Goal: Information Seeking & Learning: Find specific fact

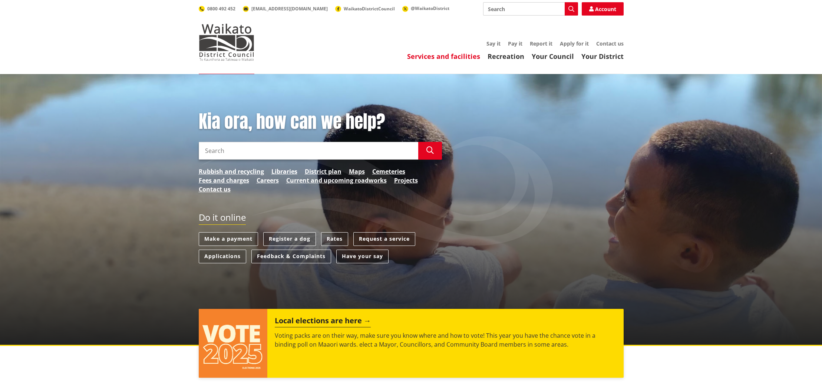
drag, startPoint x: 0, startPoint y: 0, endPoint x: 460, endPoint y: 57, distance: 463.7
click at [460, 57] on link "Services and facilities" at bounding box center [443, 56] width 73 height 9
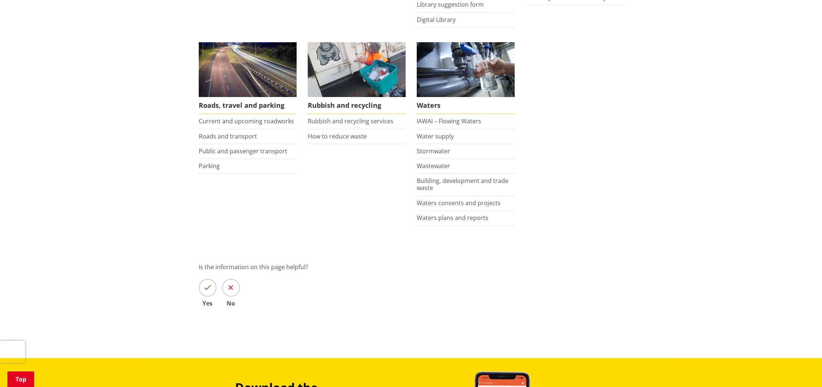
scroll to position [503, 0]
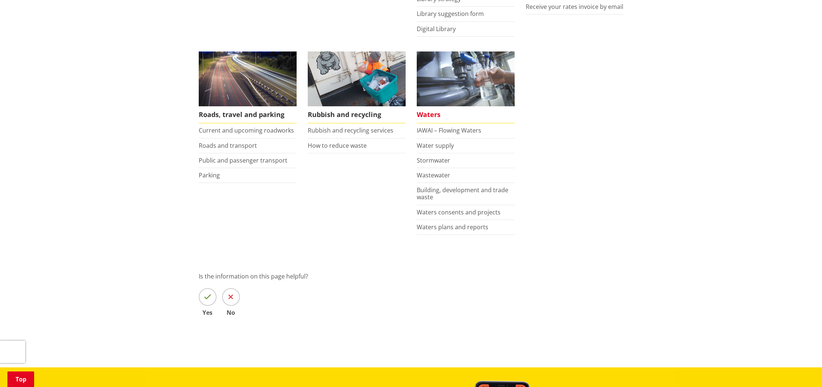
click at [427, 116] on span "Waters" at bounding box center [466, 114] width 98 height 17
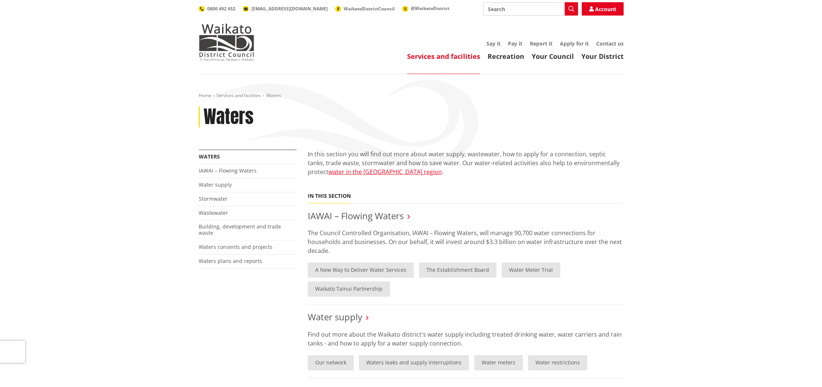
click at [531, 11] on input "Search" at bounding box center [530, 8] width 95 height 13
click at [347, 7] on span "WaikatoDistrictCouncil" at bounding box center [369, 9] width 51 height 6
click at [526, 8] on input "Search" at bounding box center [530, 8] width 95 height 13
click at [220, 200] on link "Stormwater" at bounding box center [213, 198] width 29 height 7
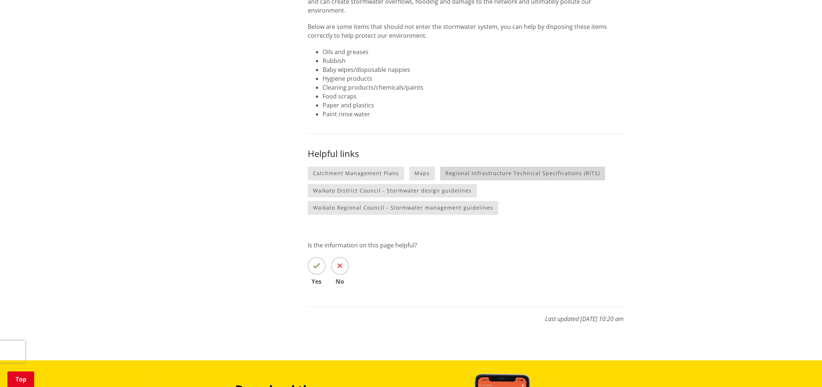
scroll to position [702, 0]
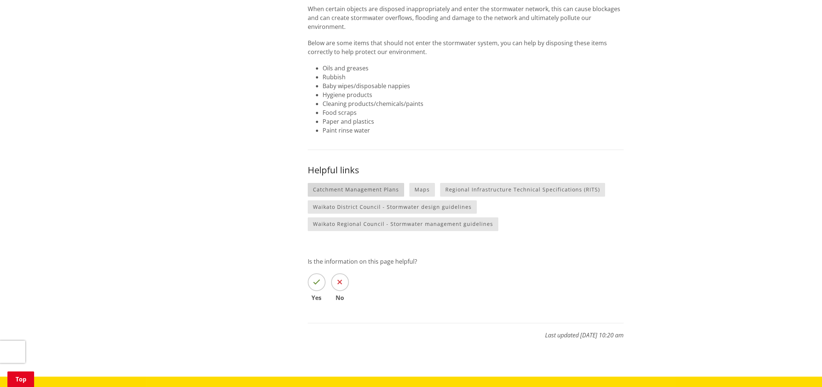
click at [325, 183] on link "Catchment Management Plans" at bounding box center [356, 190] width 96 height 14
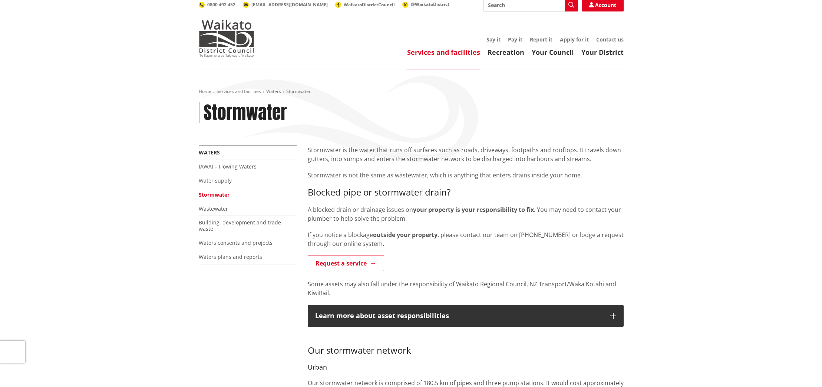
scroll to position [0, 0]
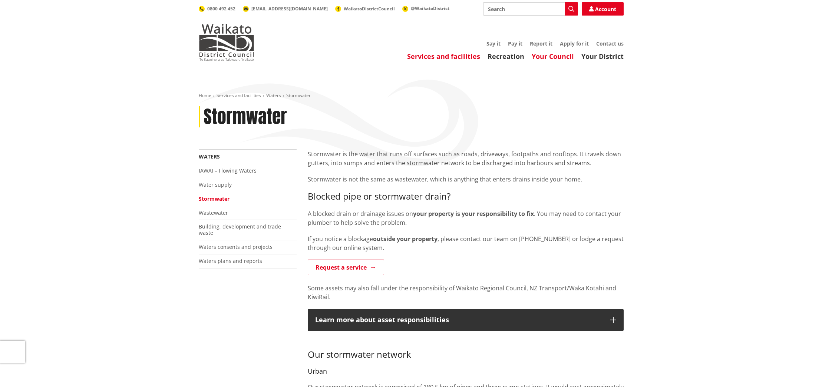
click at [551, 58] on link "Your Council" at bounding box center [553, 56] width 42 height 9
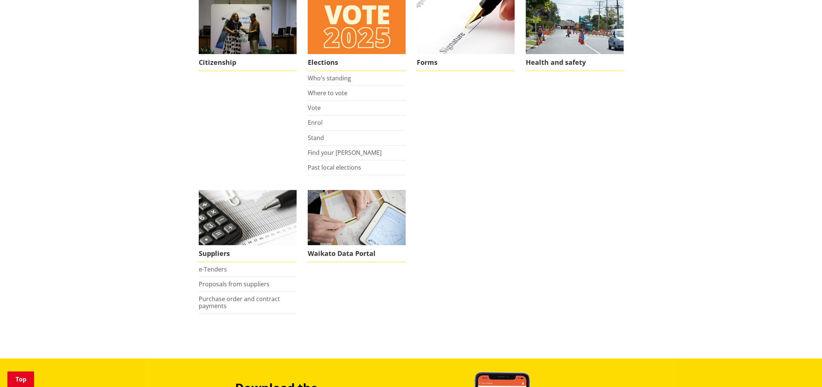
scroll to position [555, 0]
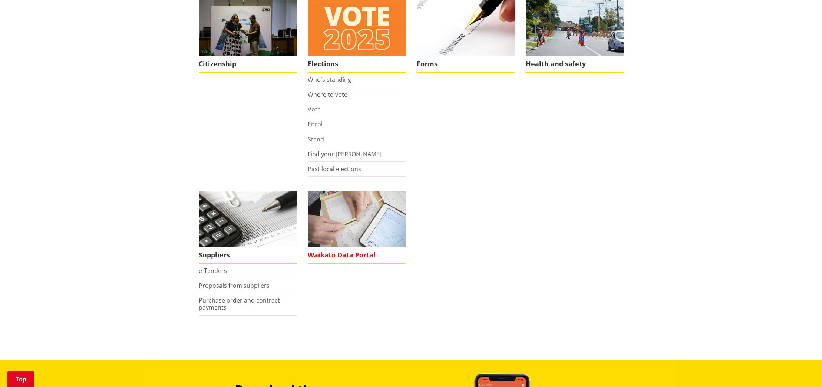
click at [367, 259] on span "Waikato Data Portal" at bounding box center [357, 255] width 98 height 17
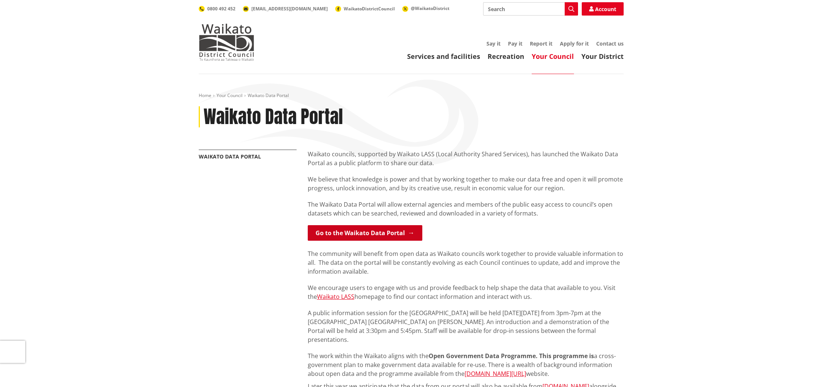
click at [347, 234] on link "Go to the Waikato Data Portal" at bounding box center [365, 233] width 115 height 16
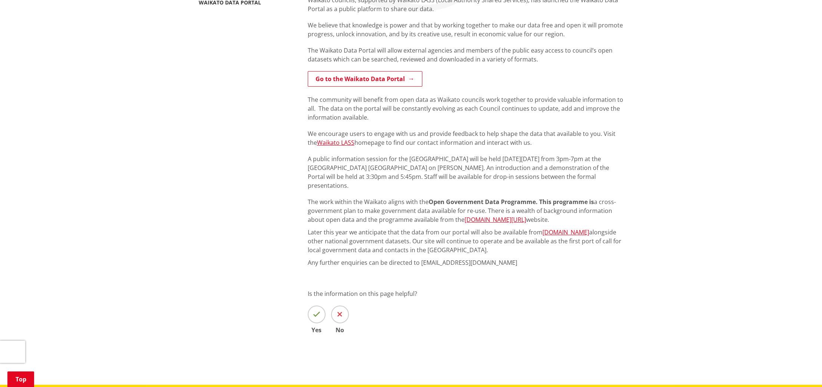
scroll to position [153, 0]
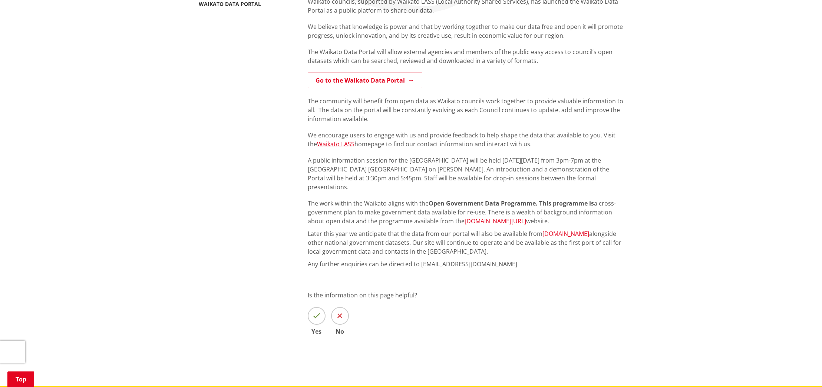
click at [557, 230] on link "[DOMAIN_NAME]" at bounding box center [565, 234] width 47 height 8
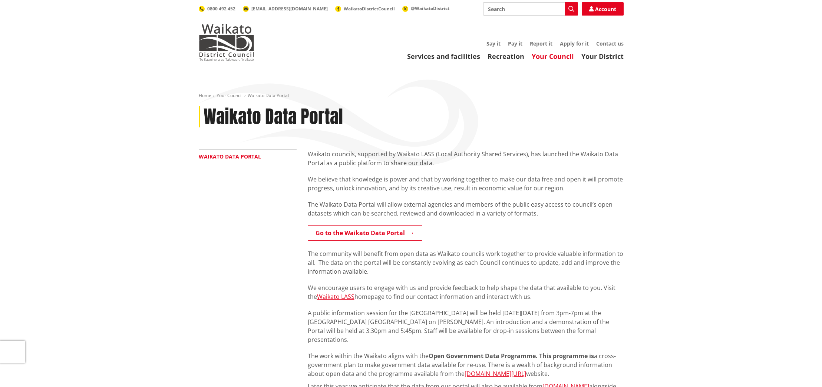
click at [241, 158] on link "Waikato Data Portal" at bounding box center [230, 156] width 62 height 7
click at [344, 7] on span "WaikatoDistrictCouncil" at bounding box center [369, 9] width 51 height 6
click at [534, 8] on input "Search" at bounding box center [530, 8] width 95 height 13
type input "[STREET_ADDRESS]"
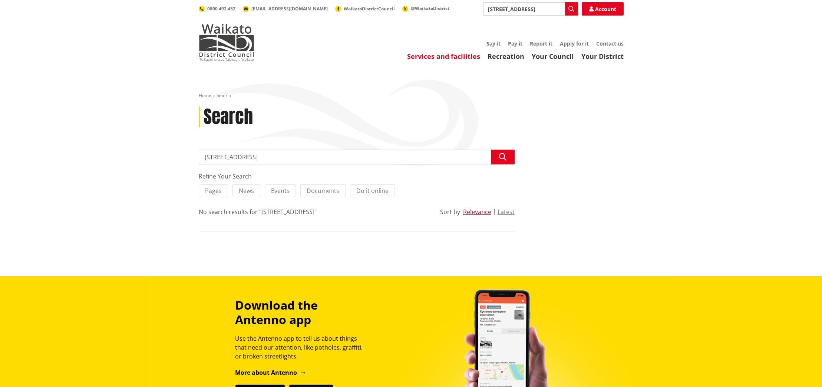
click at [443, 57] on link "Services and facilities" at bounding box center [443, 56] width 73 height 9
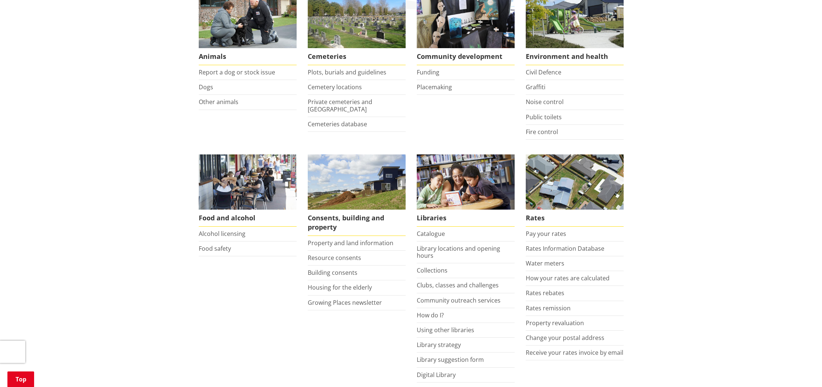
scroll to position [160, 0]
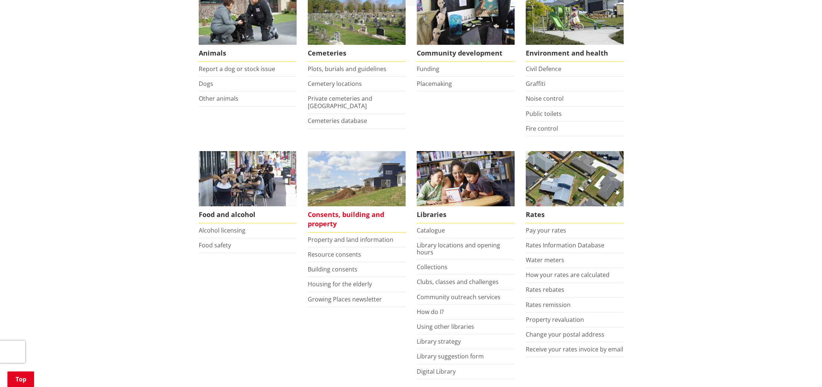
click at [336, 214] on span "Consents, building and property" at bounding box center [357, 220] width 98 height 26
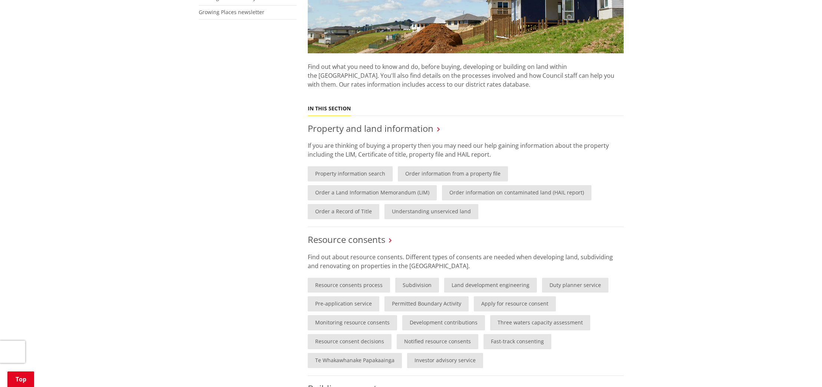
scroll to position [240, 0]
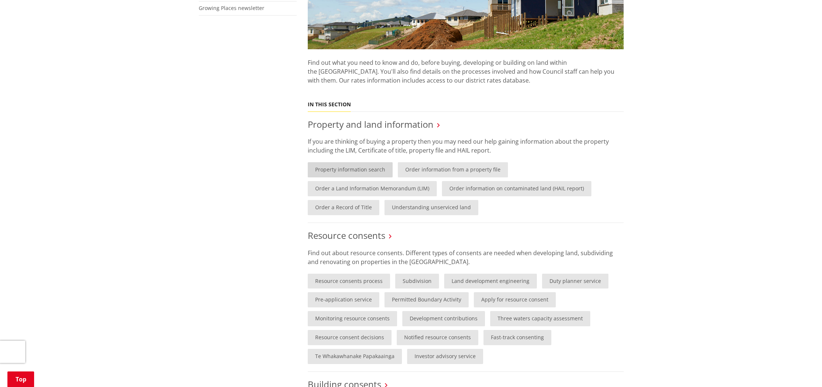
click at [355, 171] on link "Property information search" at bounding box center [350, 169] width 85 height 15
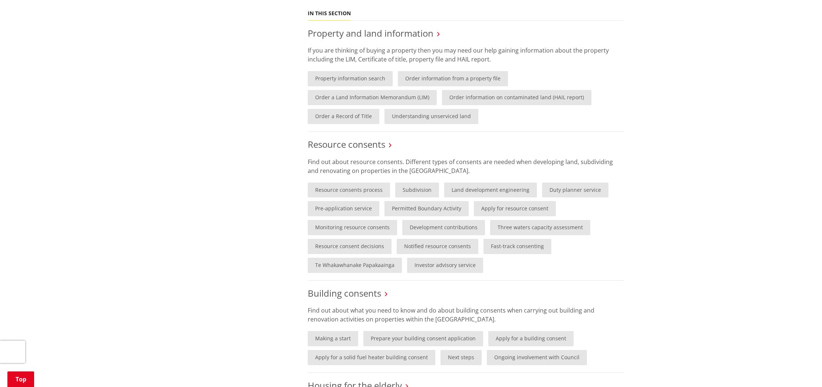
scroll to position [309, 0]
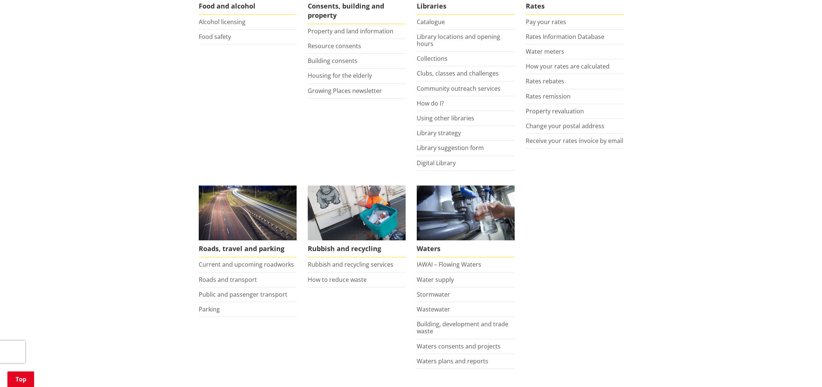
scroll to position [370, 0]
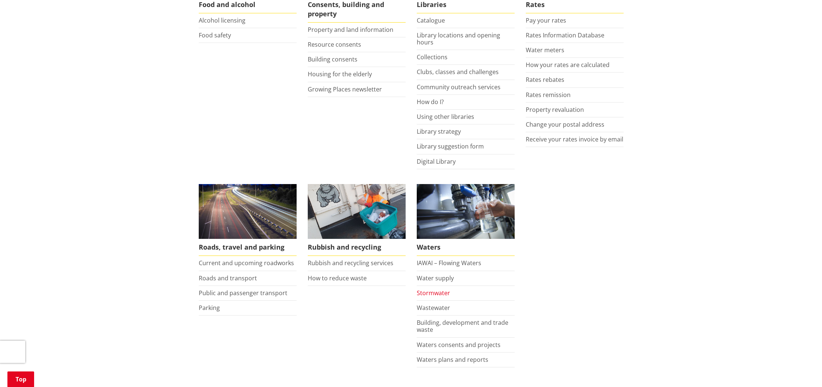
click at [426, 296] on link "Stormwater" at bounding box center [433, 293] width 33 height 8
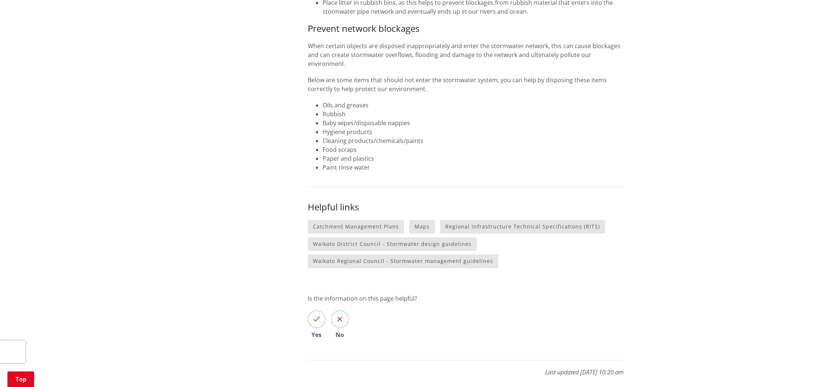
scroll to position [666, 0]
click at [370, 219] on link "Catchment Management Plans" at bounding box center [356, 226] width 96 height 14
